Goal: Task Accomplishment & Management: Use online tool/utility

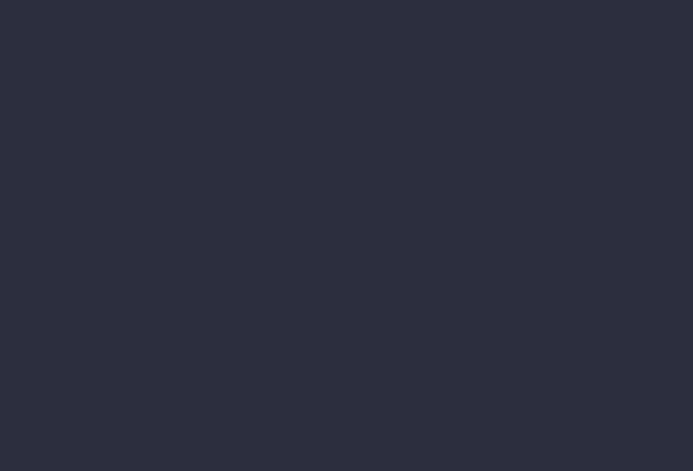
scroll to position [0, 10]
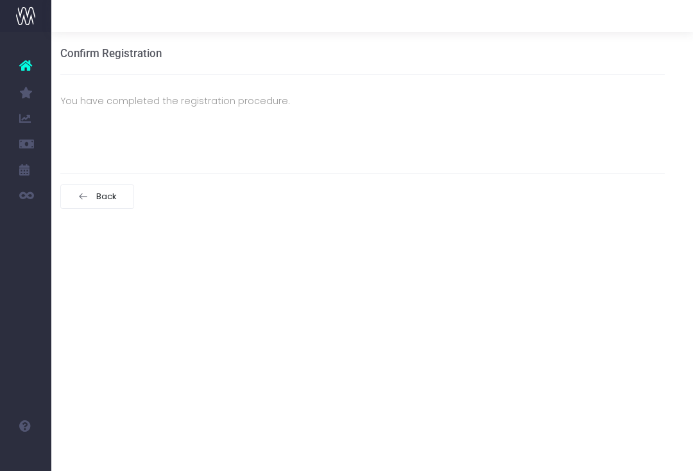
click at [417, 210] on div "Back" at bounding box center [362, 196] width 605 height 44
click at [29, 76] on link at bounding box center [25, 65] width 51 height 28
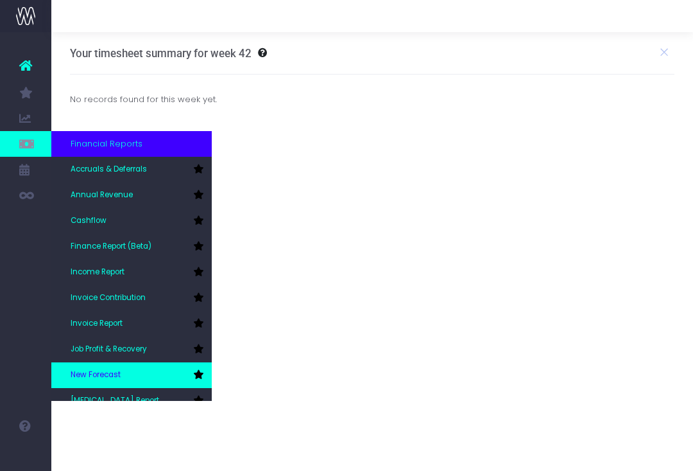
click at [100, 375] on span "New Forecast" at bounding box center [96, 375] width 50 height 12
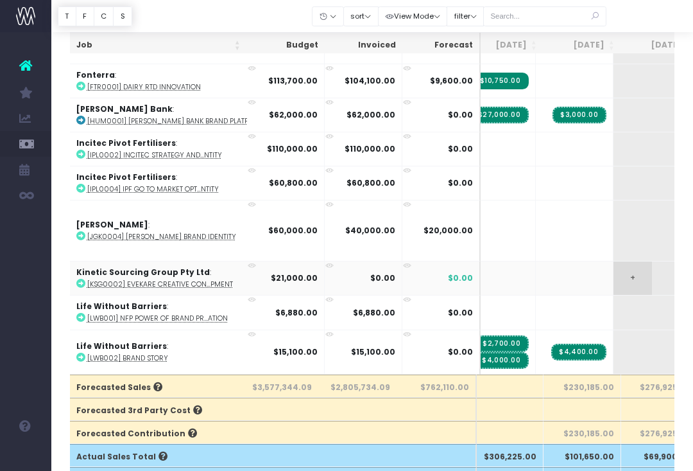
click at [614, 273] on span "+" at bounding box center [633, 277] width 39 height 33
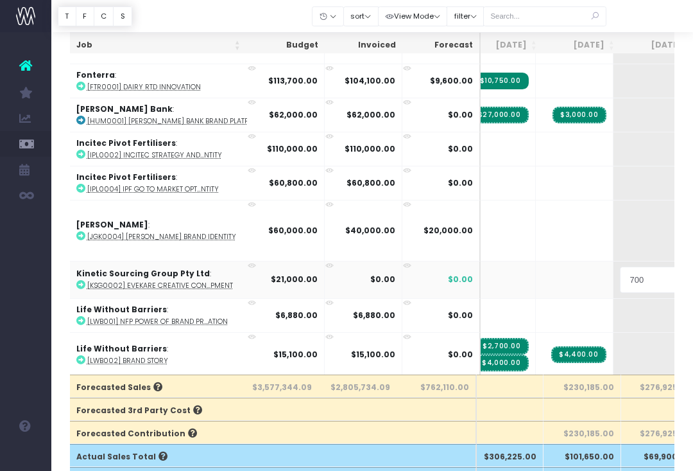
type input "7000"
click at [641, 272] on body "Oh my... this is bad. wayahead wasn't able to load this page. Please contact su…" at bounding box center [346, 148] width 693 height 471
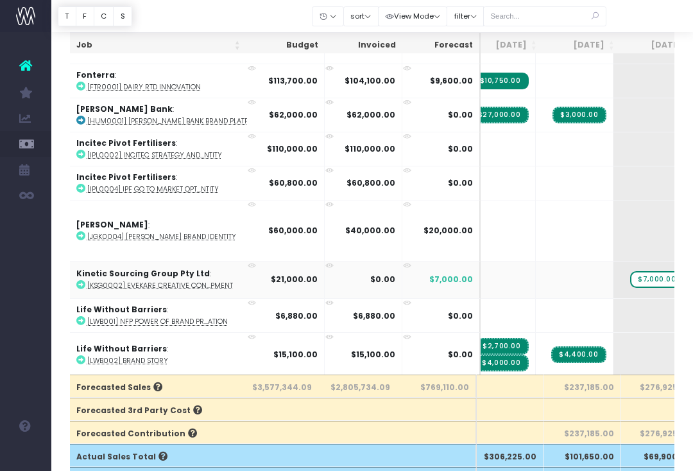
scroll to position [0, 110]
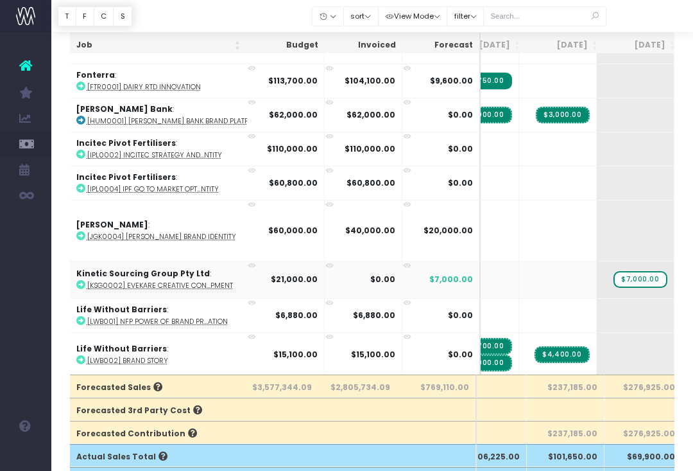
type input "7000"
click at [659, 10] on div at bounding box center [372, 16] width 642 height 32
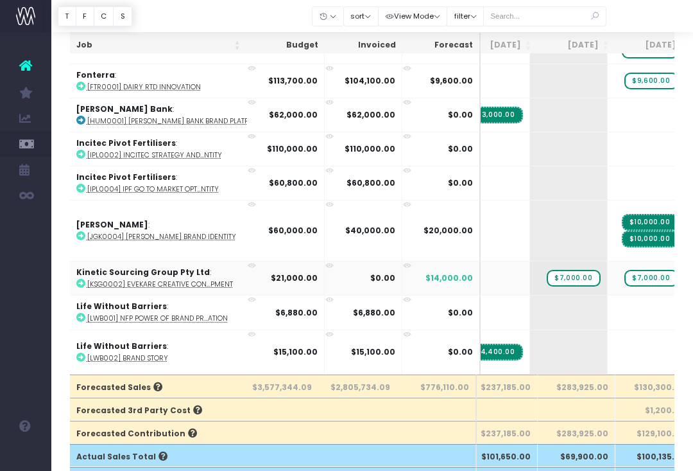
click at [686, 272] on span "+" at bounding box center [705, 277] width 39 height 33
click at [686, 273] on span "+" at bounding box center [705, 277] width 39 height 33
